Goal: Navigation & Orientation: Understand site structure

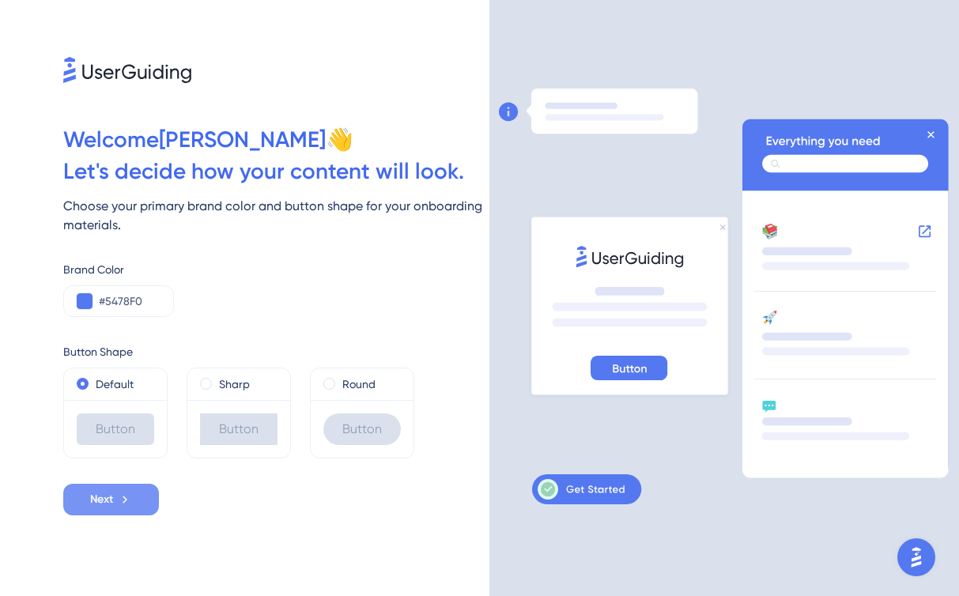
click at [145, 504] on button "Next" at bounding box center [111, 500] width 96 height 32
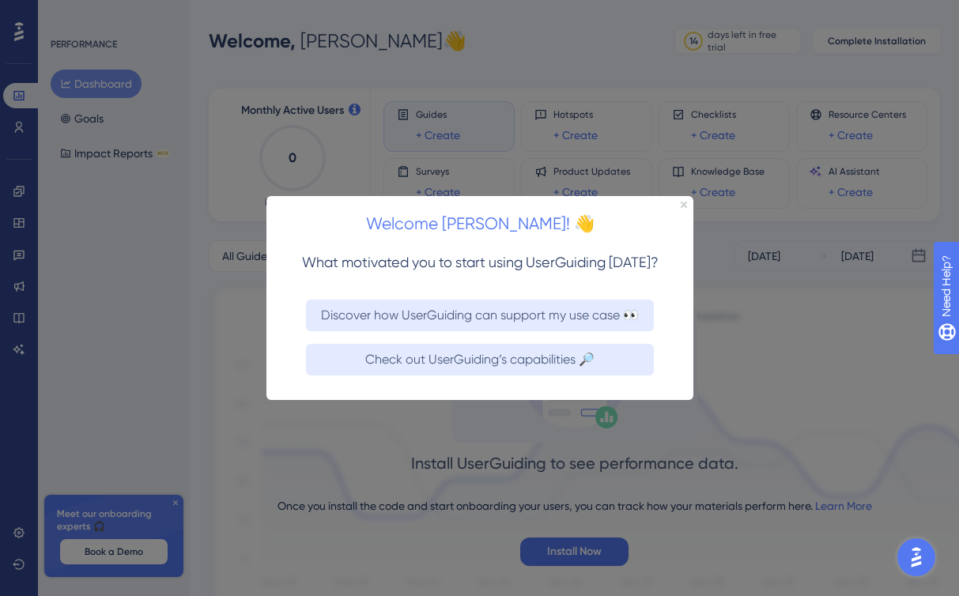
click at [138, 383] on div at bounding box center [479, 298] width 959 height 596
click at [681, 208] on icon "Close Preview" at bounding box center [683, 205] width 6 height 6
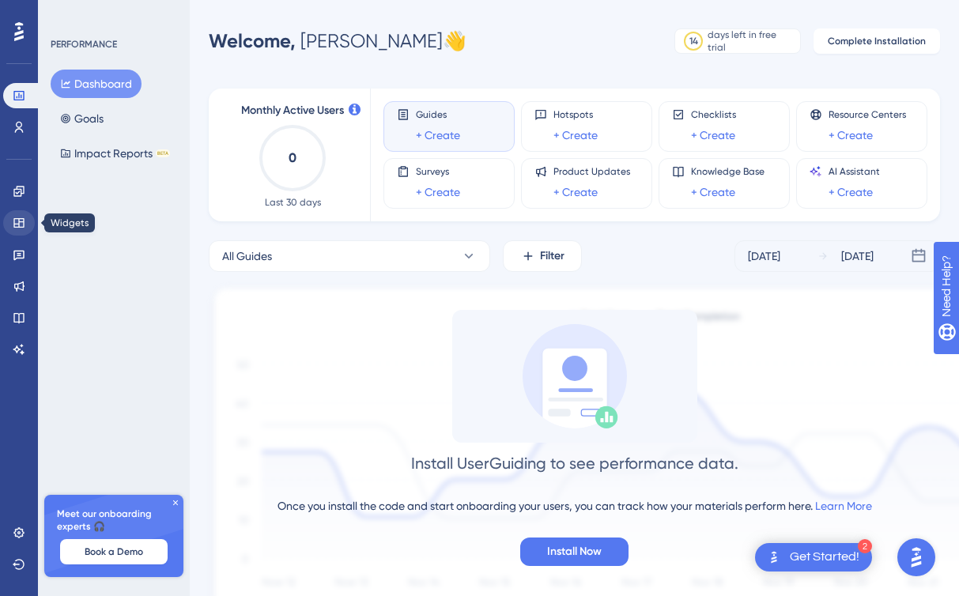
click at [28, 228] on link at bounding box center [19, 222] width 32 height 25
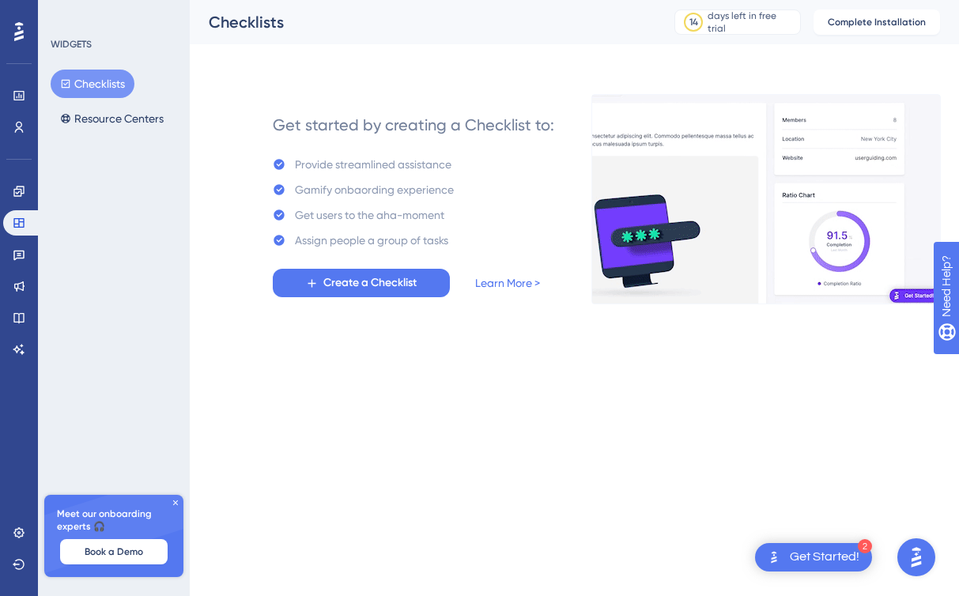
click at [179, 503] on icon at bounding box center [175, 502] width 9 height 9
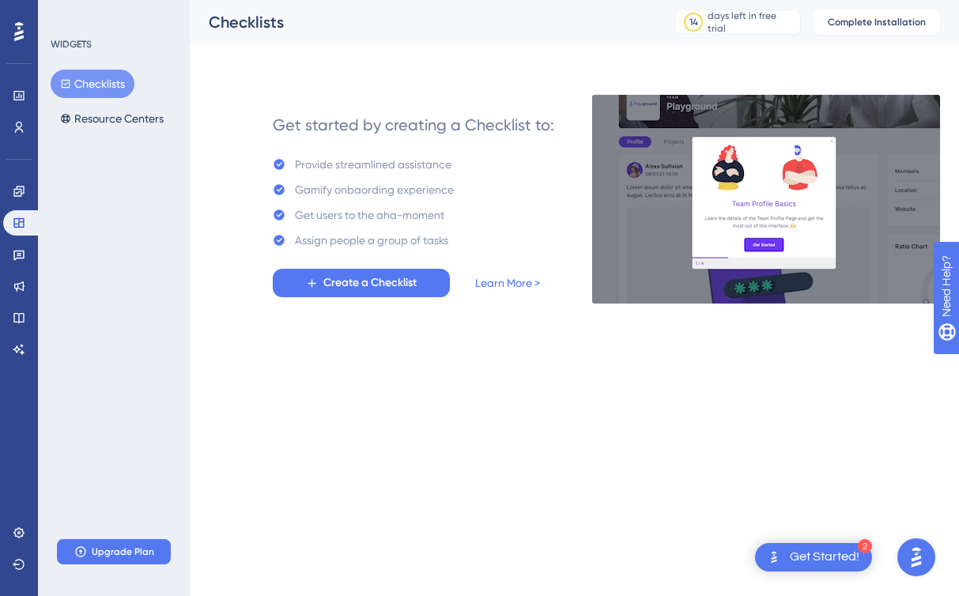
click at [802, 328] on div "✨ Save My Spot!✨" at bounding box center [481, 151] width 959 height 353
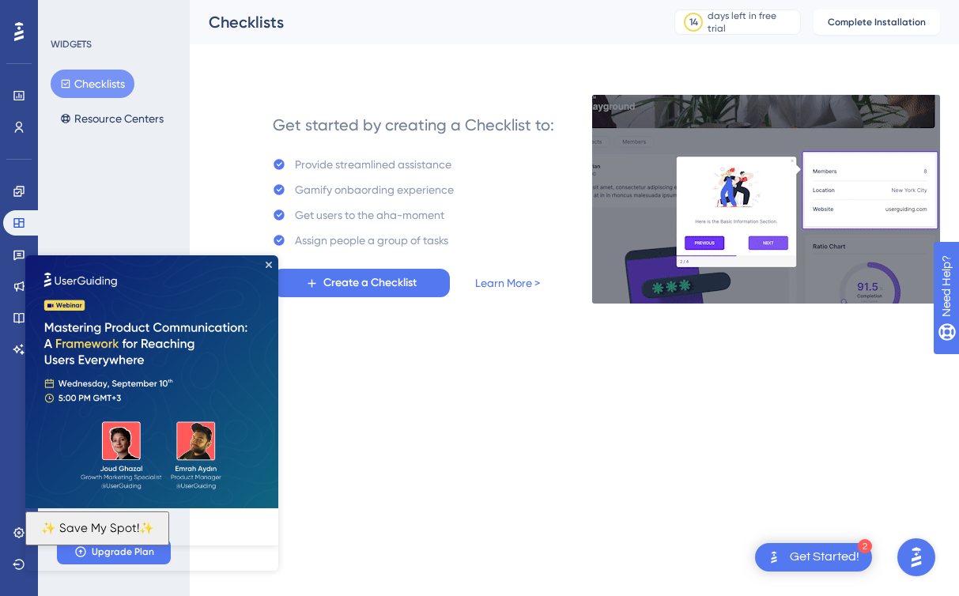
click at [266, 259] on img at bounding box center [151, 381] width 253 height 253
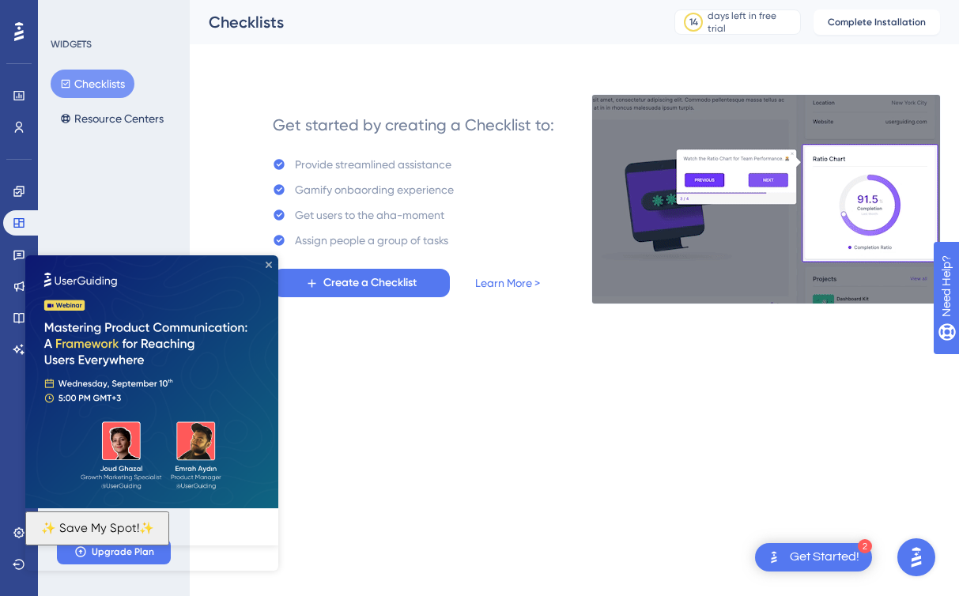
click at [269, 265] on icon "Close Preview" at bounding box center [269, 265] width 6 height 6
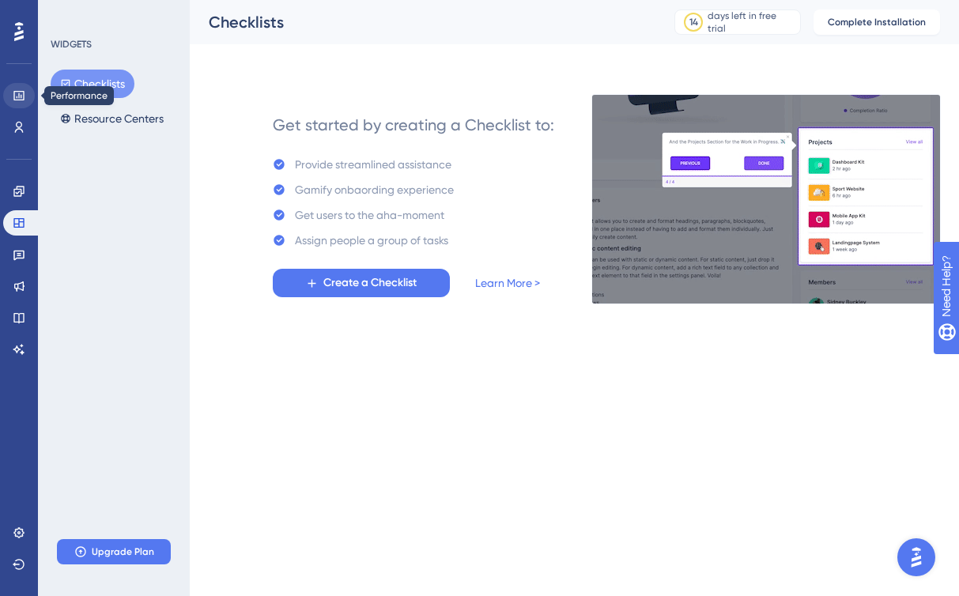
click at [21, 105] on link at bounding box center [19, 95] width 32 height 25
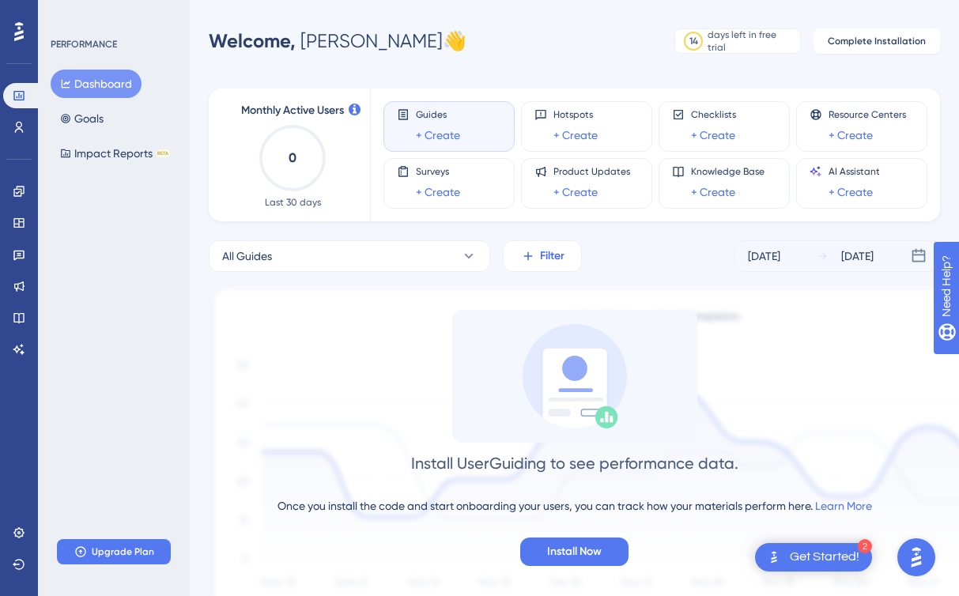
click at [534, 266] on button "Filter" at bounding box center [542, 256] width 79 height 32
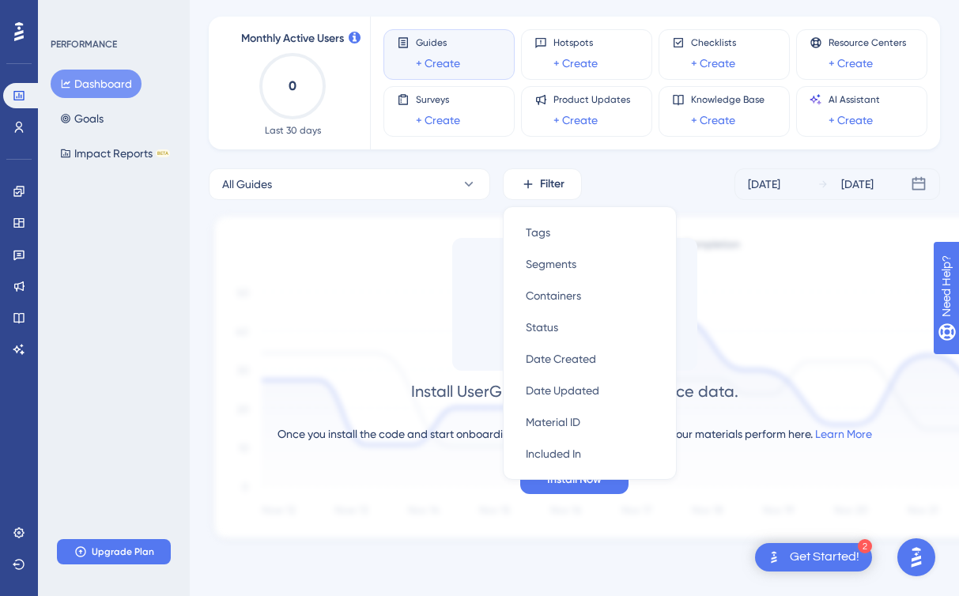
click at [441, 422] on div "Install UserGuiding to see performance data. Once you install the code and star…" at bounding box center [574, 366] width 731 height 256
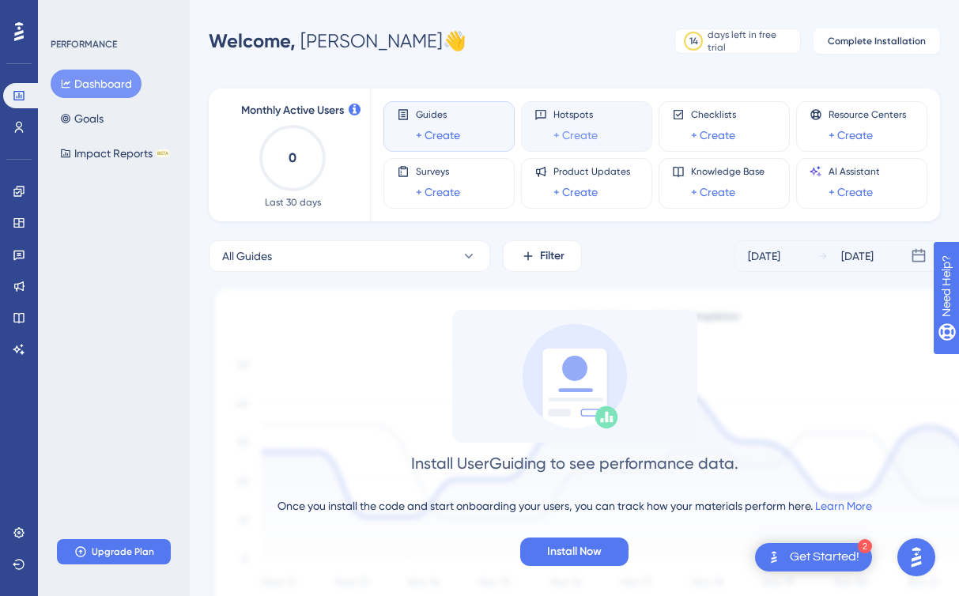
scroll to position [0, 0]
click at [591, 135] on link "+ Create" at bounding box center [575, 135] width 44 height 19
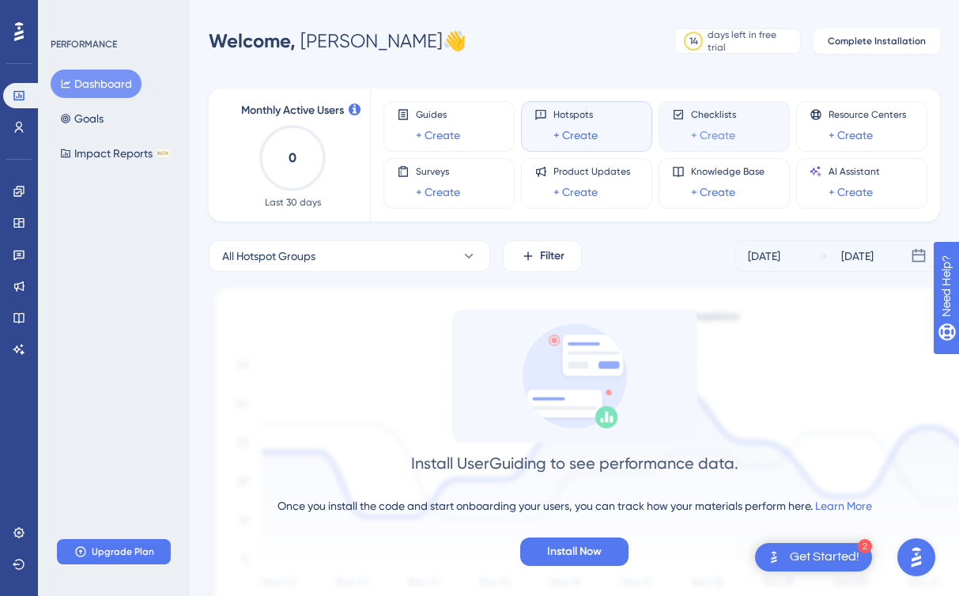
click at [721, 142] on link "+ Create" at bounding box center [713, 135] width 44 height 19
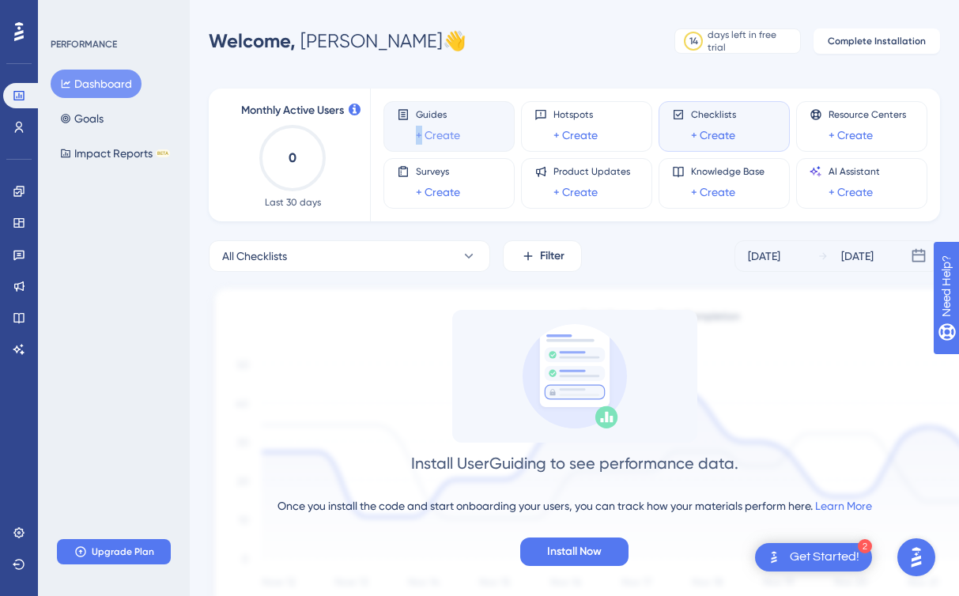
click at [419, 127] on link "+ Create" at bounding box center [438, 135] width 44 height 19
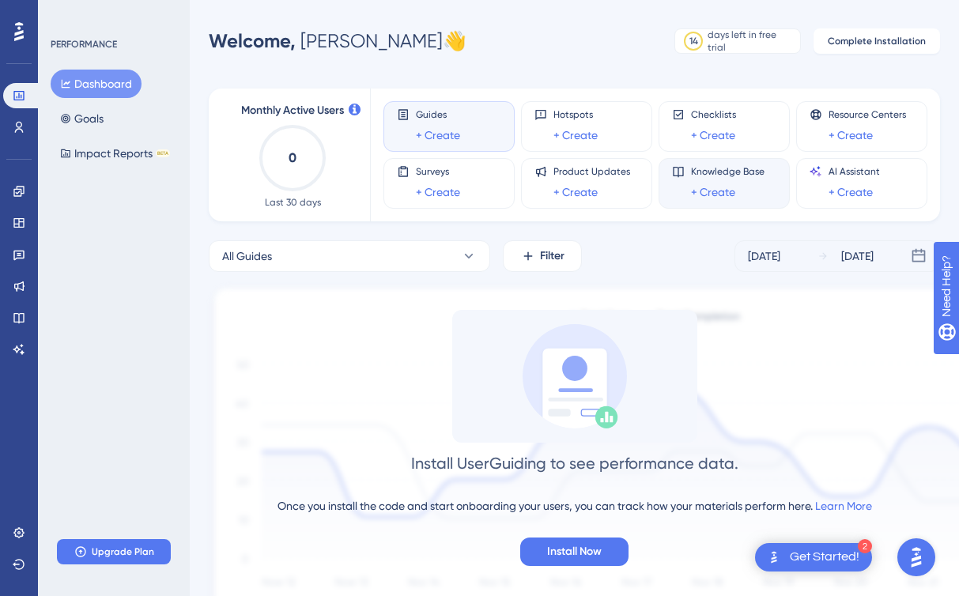
click at [704, 182] on div "Knowledge Base + Create" at bounding box center [728, 183] width 74 height 36
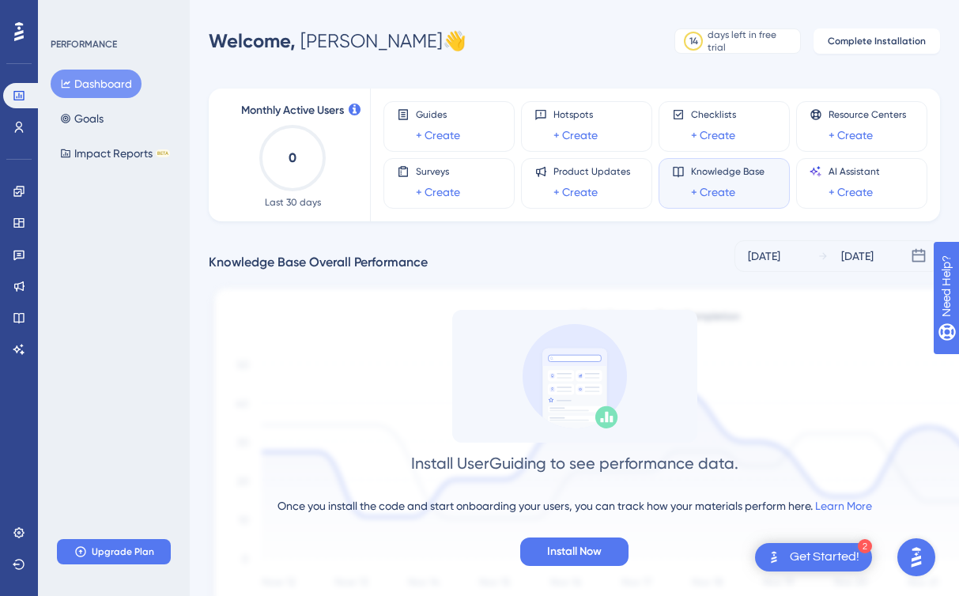
click at [734, 175] on span "Knowledge Base" at bounding box center [728, 171] width 74 height 13
click at [683, 173] on icon at bounding box center [678, 172] width 10 height 10
click at [878, 120] on span "Resource Centers" at bounding box center [867, 114] width 77 height 13
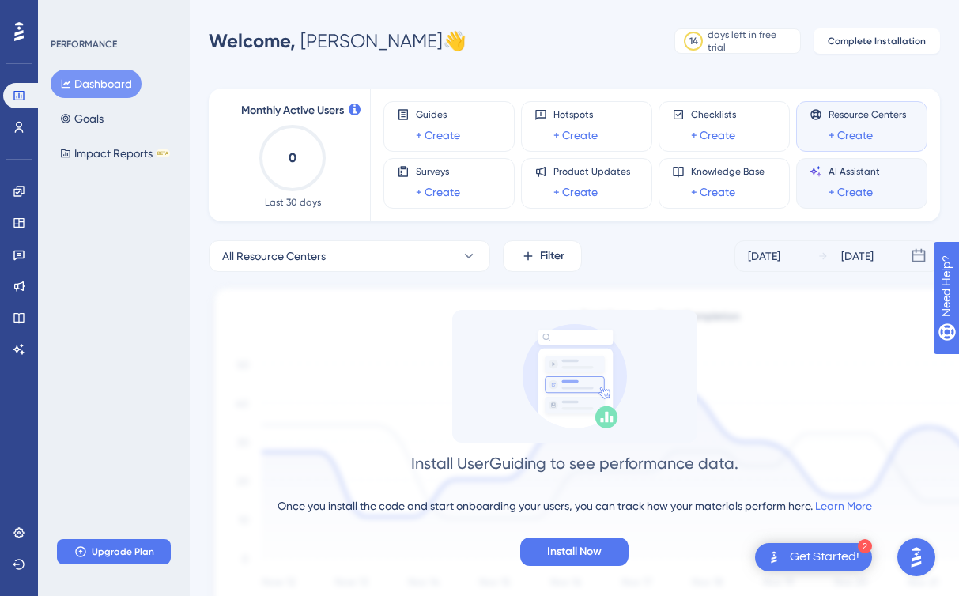
click at [842, 168] on span "AI Assistant" at bounding box center [854, 171] width 51 height 13
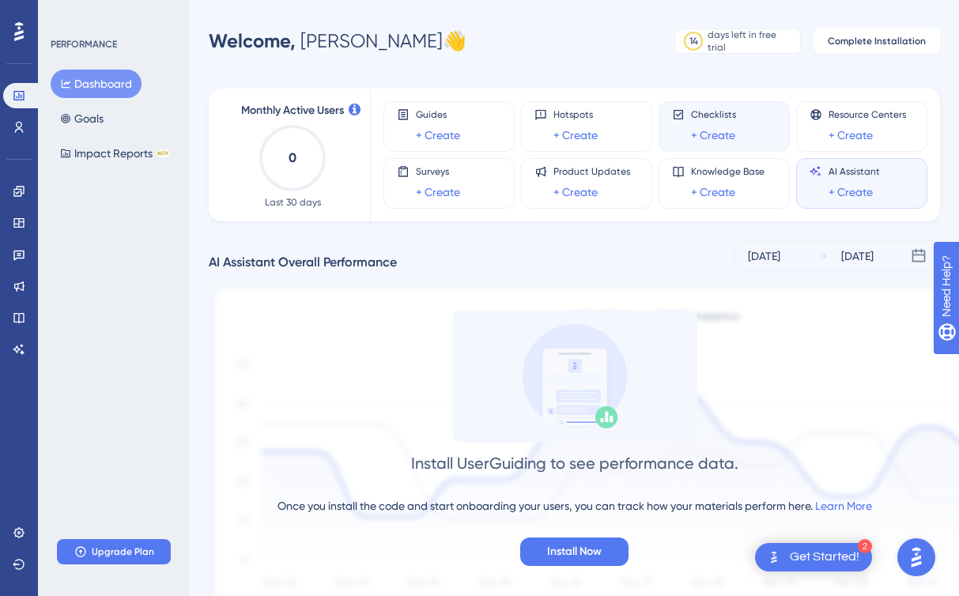
click at [719, 114] on span "Checklists" at bounding box center [713, 114] width 45 height 13
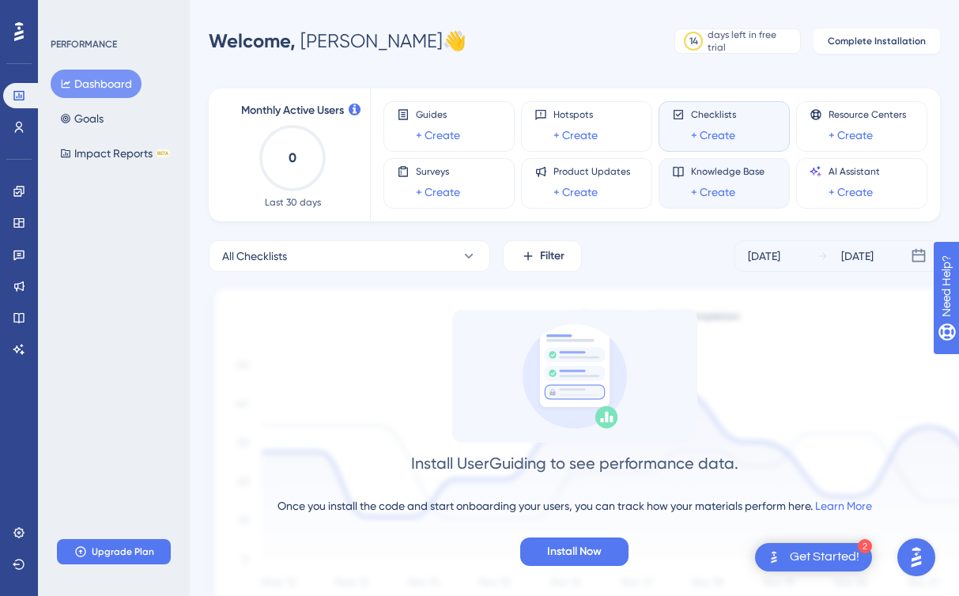
click at [722, 167] on span "Knowledge Base" at bounding box center [728, 171] width 74 height 13
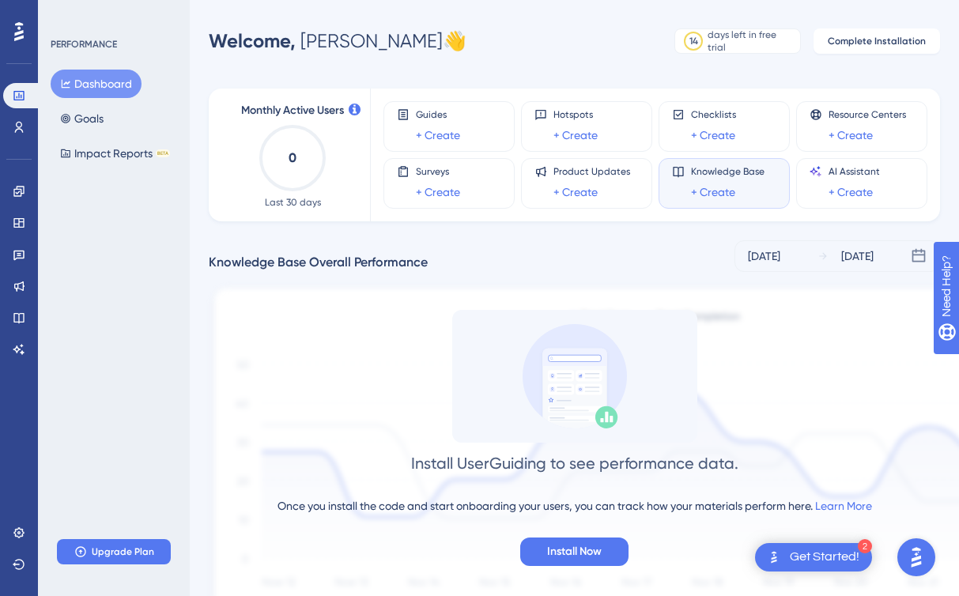
click at [676, 170] on icon at bounding box center [678, 171] width 13 height 13
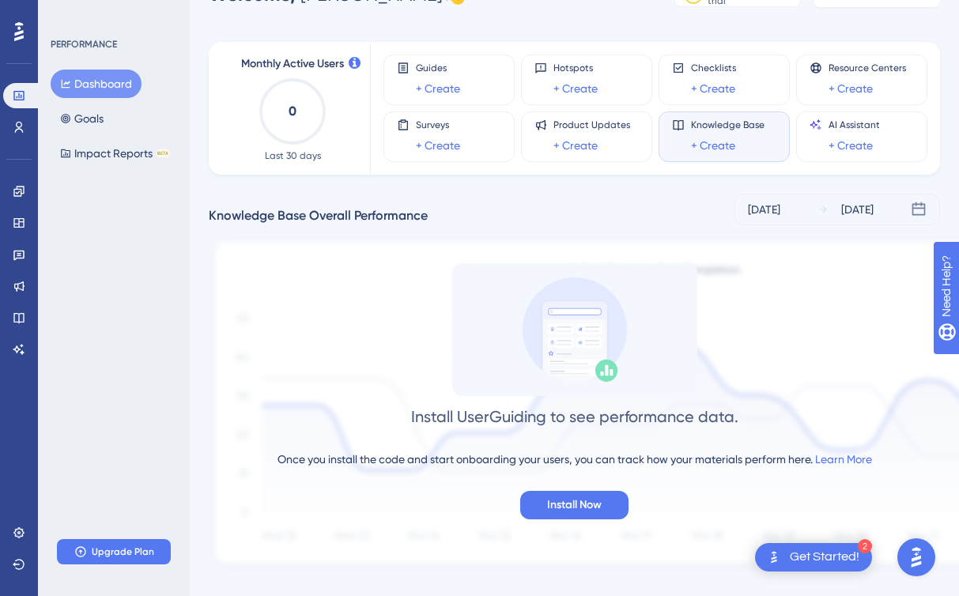
scroll to position [47, 2]
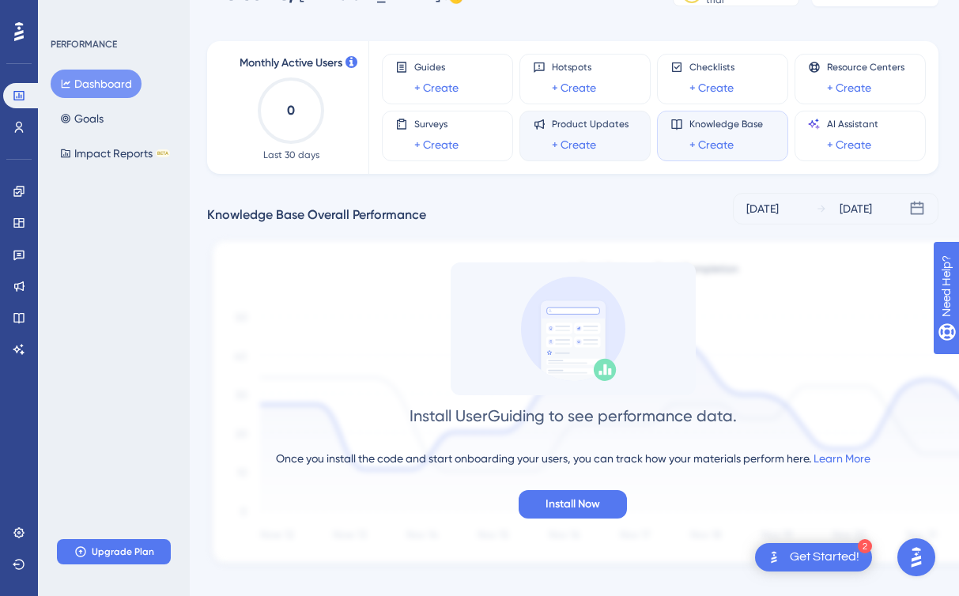
click at [576, 126] on span "Product Updates" at bounding box center [590, 124] width 77 height 13
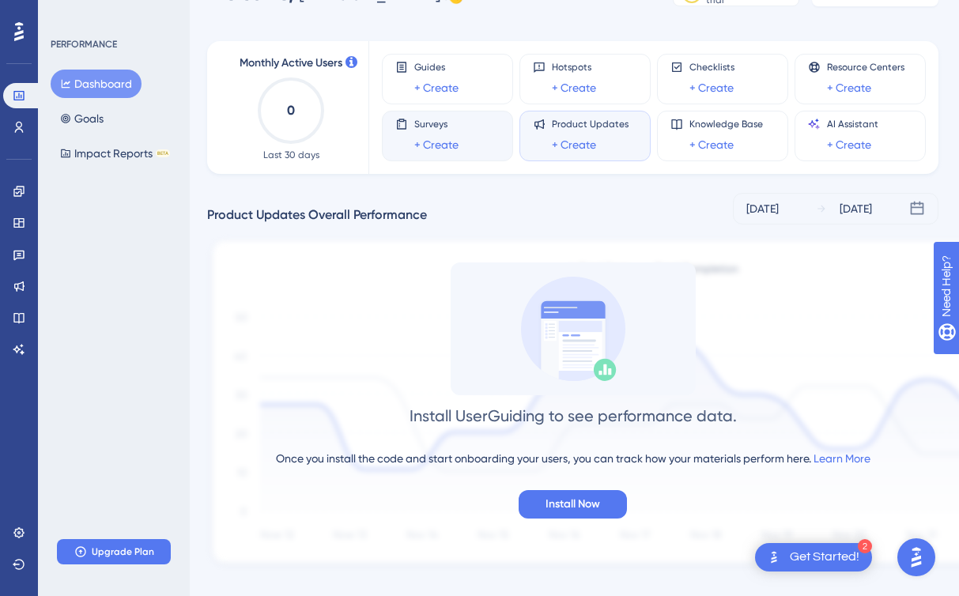
click at [468, 111] on div "Surveys + Create" at bounding box center [447, 136] width 131 height 51
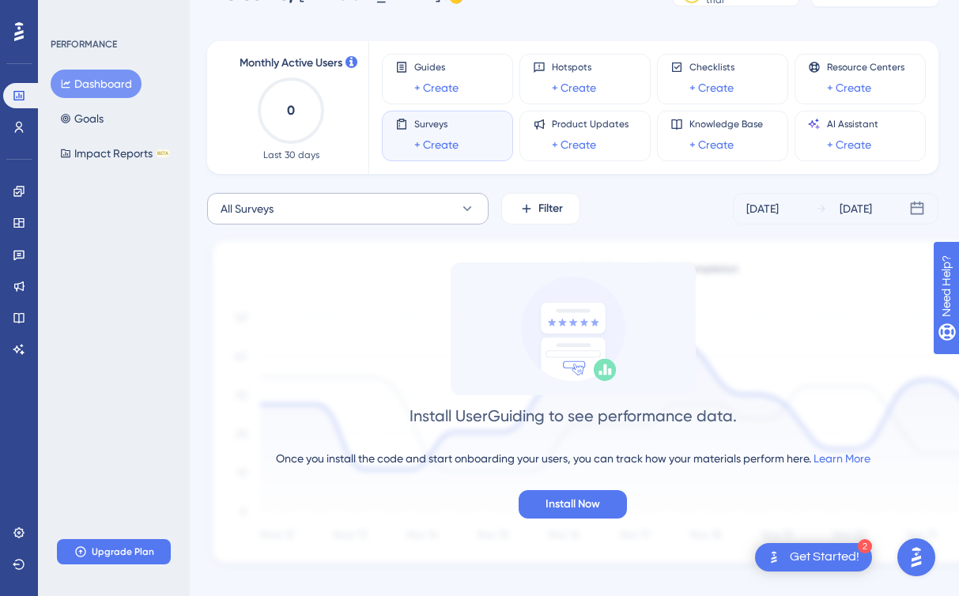
click at [456, 199] on button "All Surveys" at bounding box center [347, 209] width 281 height 32
click at [387, 253] on input at bounding box center [337, 255] width 212 height 13
type input "chart"
click at [603, 214] on div "All Surveys chart No Result Found No Result Found Filter [DATE] [DATE]" at bounding box center [572, 209] width 731 height 32
click at [427, 208] on button "All Surveys" at bounding box center [347, 209] width 281 height 32
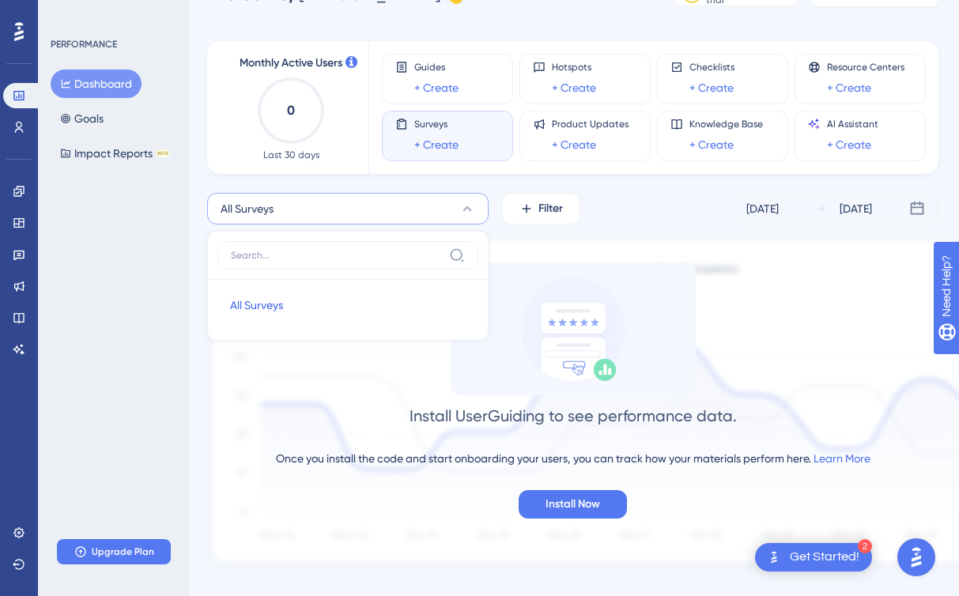
click at [457, 262] on icon at bounding box center [457, 255] width 16 height 16
click at [443, 262] on input at bounding box center [337, 255] width 212 height 13
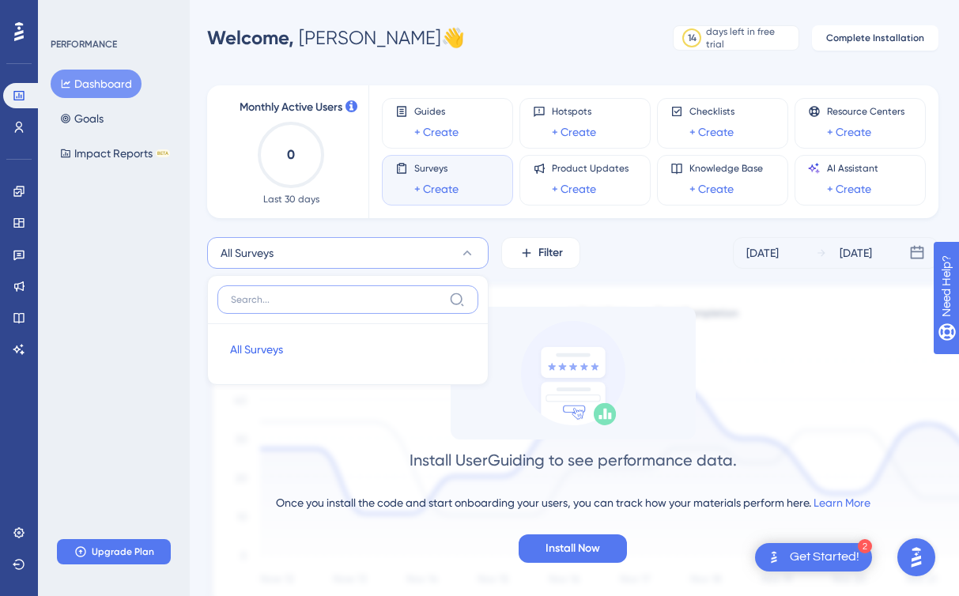
scroll to position [0, 2]
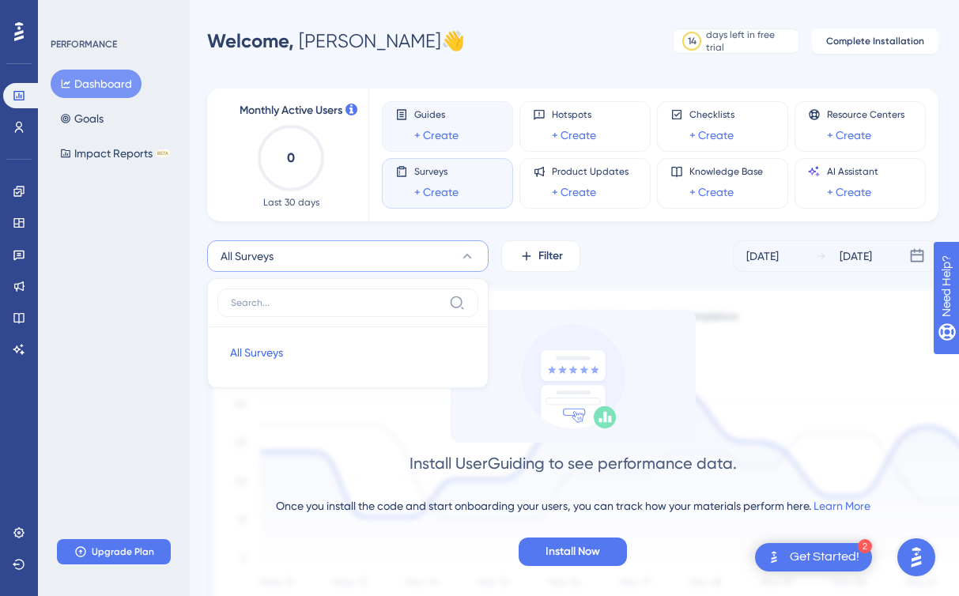
click at [448, 123] on div "Guides + Create" at bounding box center [436, 126] width 44 height 36
